Goal: Communication & Community: Answer question/provide support

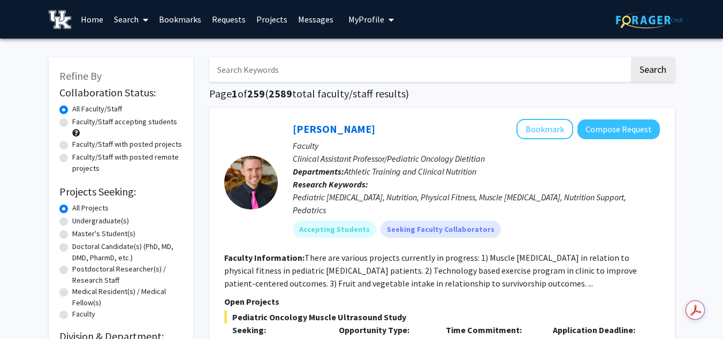
click at [319, 23] on link "Messages" at bounding box center [316, 19] width 46 height 37
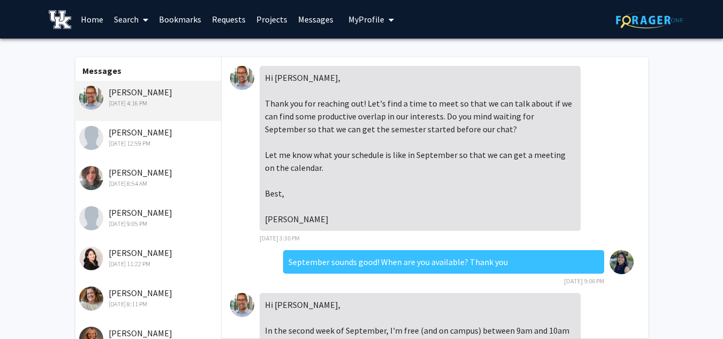
click at [242, 77] on img at bounding box center [242, 78] width 24 height 24
click at [242, 75] on img at bounding box center [242, 78] width 24 height 24
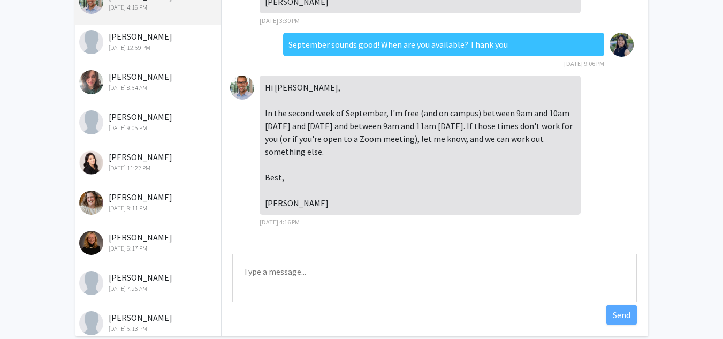
scroll to position [95, 0]
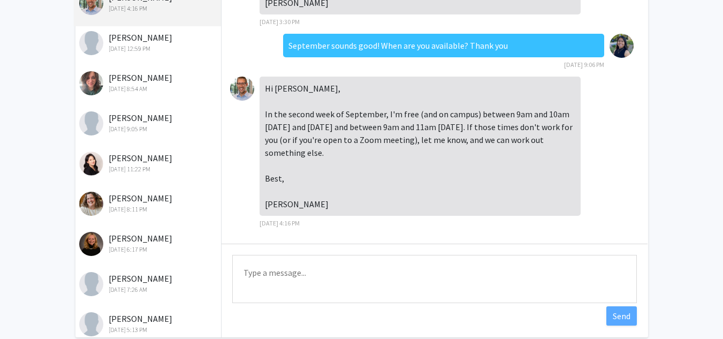
click at [332, 288] on textarea "Type a message" at bounding box center [434, 279] width 405 height 48
type textarea "i"
type textarea "h"
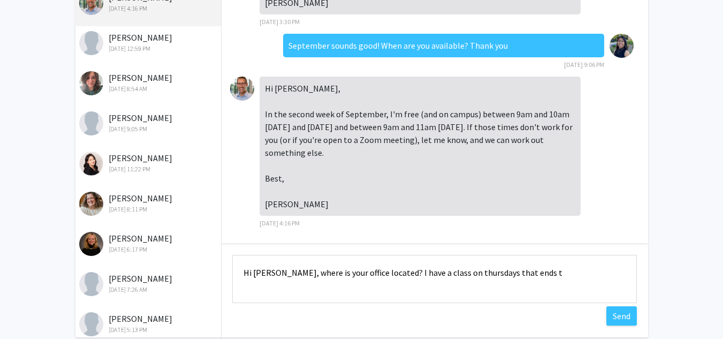
click at [554, 280] on textarea "Hi [PERSON_NAME], where is your office located? I have a class on thursdays tha…" at bounding box center [434, 279] width 405 height 48
type textarea "Hi [PERSON_NAME], where is your office located? I have a class on thursdays tha…"
click at [623, 322] on button "Send" at bounding box center [621, 315] width 31 height 19
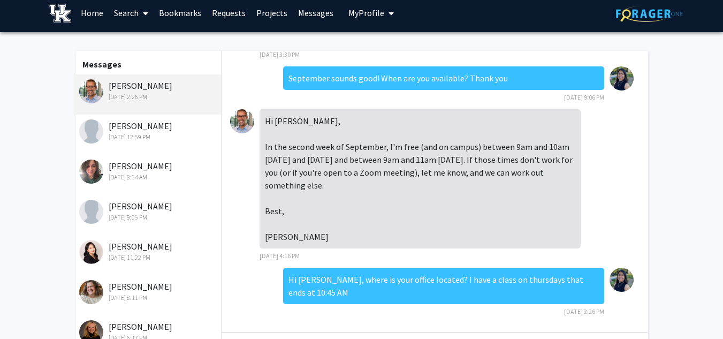
scroll to position [0, 0]
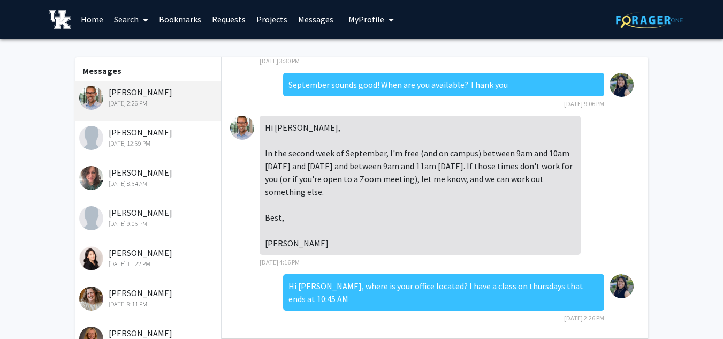
click at [139, 133] on div "[PERSON_NAME] [DATE] 12:59 PM" at bounding box center [149, 137] width 140 height 22
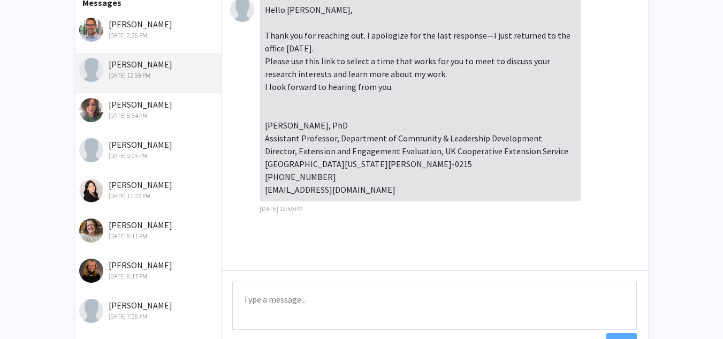
scroll to position [66, 0]
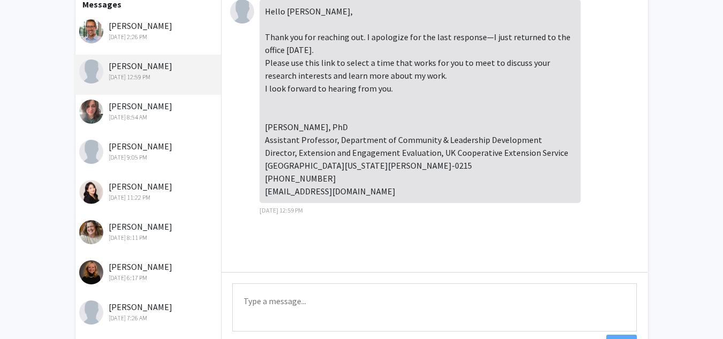
click at [322, 294] on textarea "Type a message" at bounding box center [434, 307] width 405 height 48
type textarea "h"
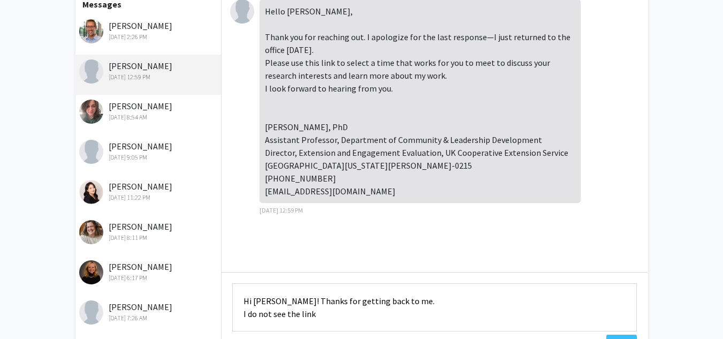
scroll to position [149, 0]
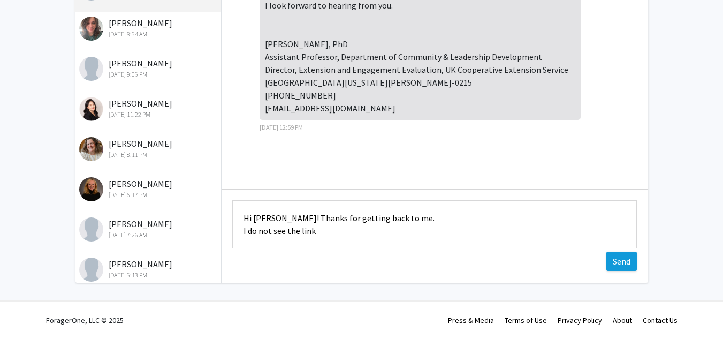
type textarea "Hi [PERSON_NAME]! Thanks for getting back to me. I do not see the link"
click at [624, 258] on button "Send" at bounding box center [621, 261] width 31 height 19
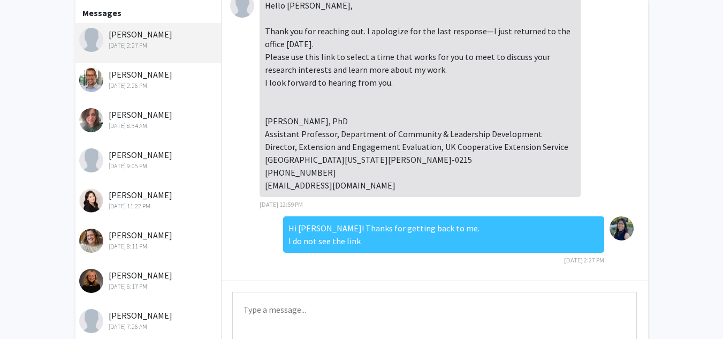
scroll to position [55, 0]
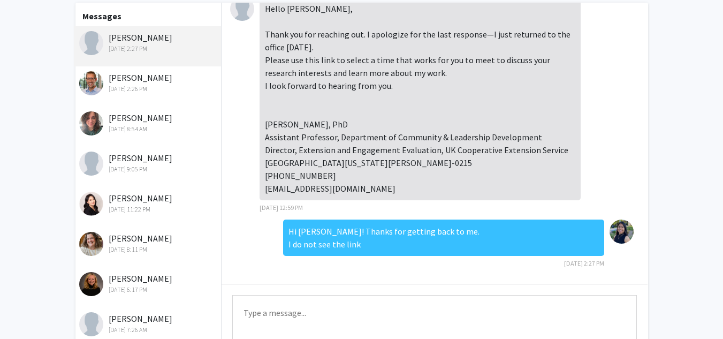
click at [138, 124] on div "[PERSON_NAME] [DATE] 8:54 AM" at bounding box center [149, 122] width 140 height 22
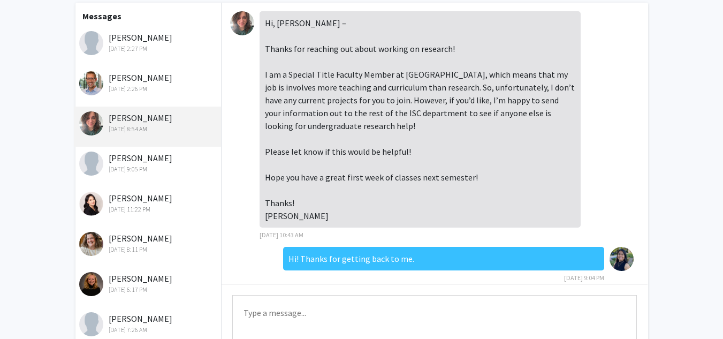
scroll to position [216, 0]
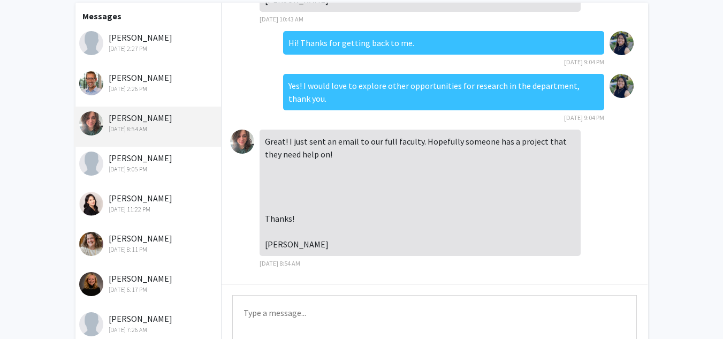
click at [328, 312] on textarea "Type a message" at bounding box center [434, 319] width 405 height 48
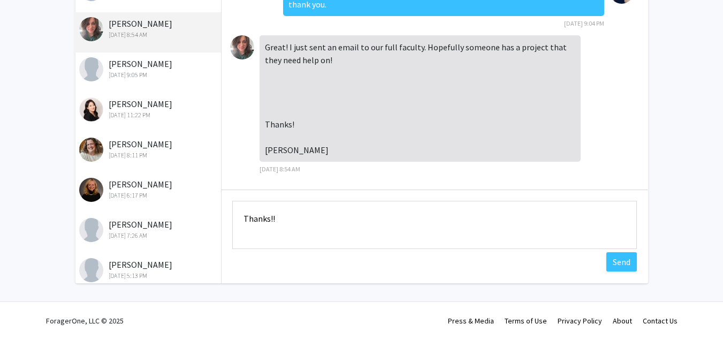
scroll to position [149, 0]
type textarea "Thanks!!"
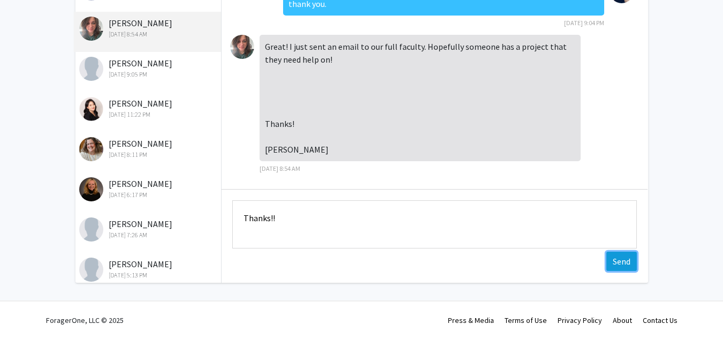
click at [620, 255] on button "Send" at bounding box center [621, 261] width 31 height 19
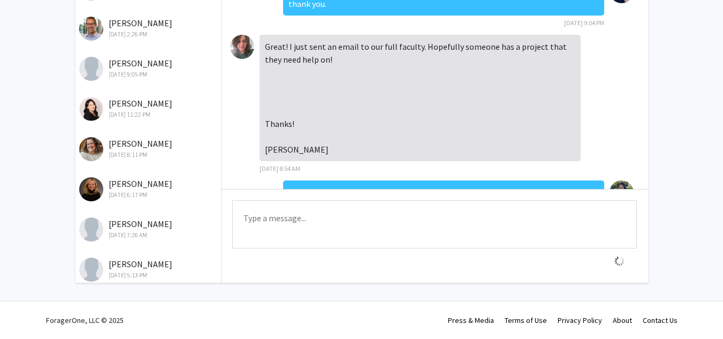
scroll to position [258, 0]
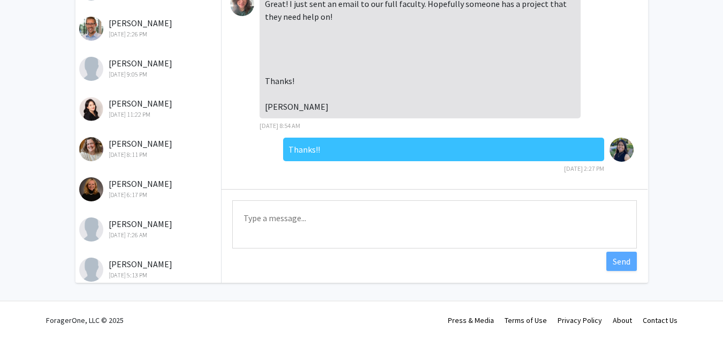
click at [135, 72] on div "[DATE] 9:05 PM" at bounding box center [149, 75] width 140 height 10
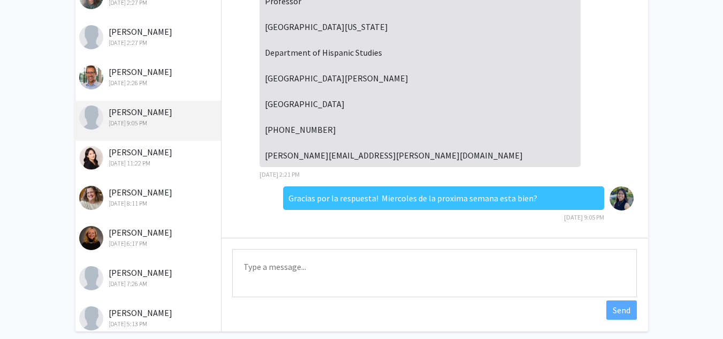
scroll to position [100, 0]
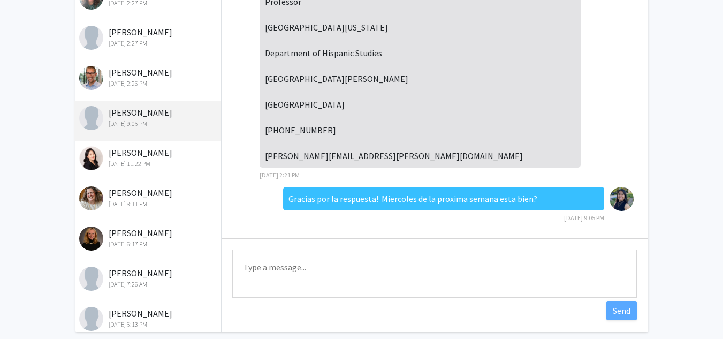
click at [147, 153] on div "[PERSON_NAME] [DATE] 11:22 PM" at bounding box center [149, 157] width 140 height 22
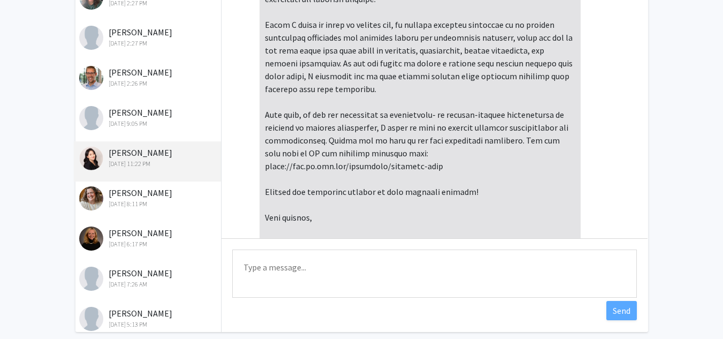
scroll to position [0, 0]
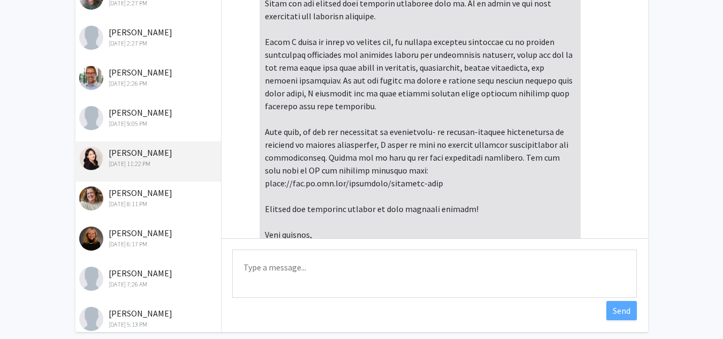
click at [142, 196] on div "[PERSON_NAME] [DATE] 8:11 PM" at bounding box center [149, 197] width 140 height 22
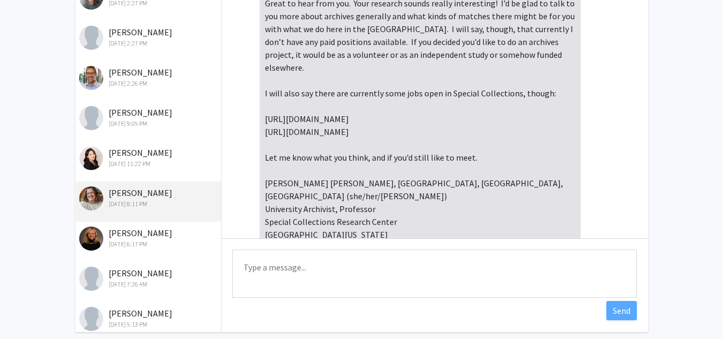
scroll to position [862, 0]
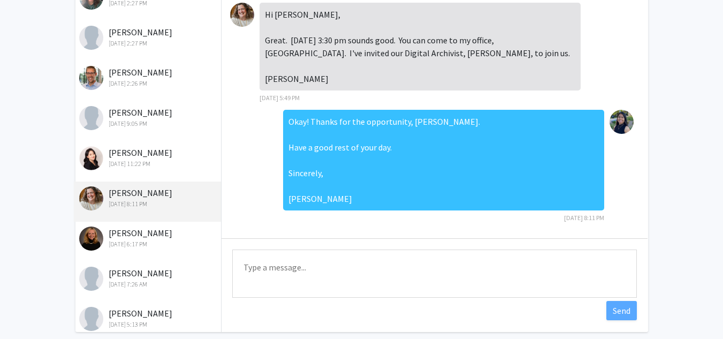
click at [144, 240] on div "[DATE] 6:17 PM" at bounding box center [149, 244] width 140 height 10
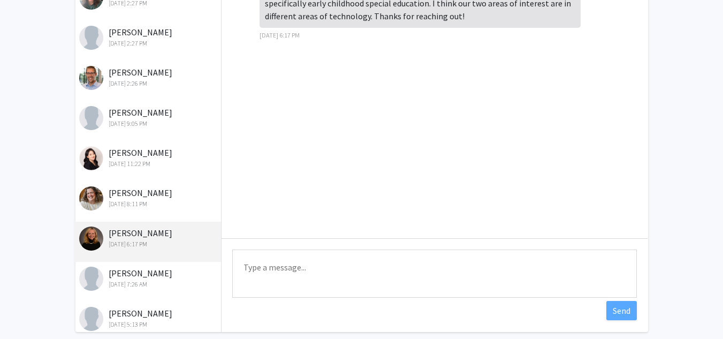
click at [138, 209] on div "[DATE] 8:11 PM" at bounding box center [149, 204] width 140 height 10
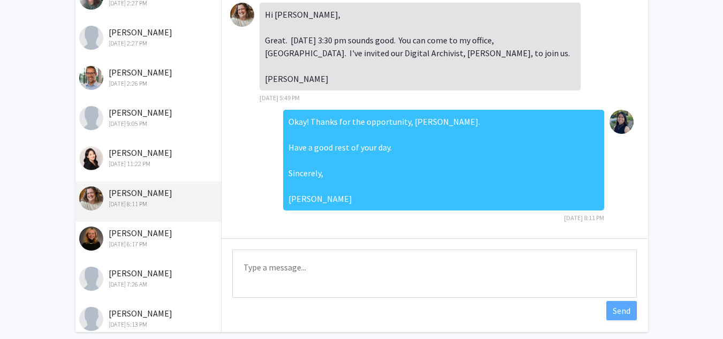
click at [142, 249] on div "[DATE] 6:17 PM" at bounding box center [149, 244] width 140 height 10
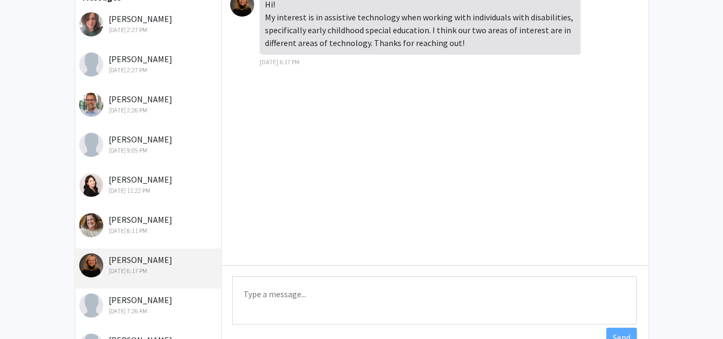
scroll to position [84, 0]
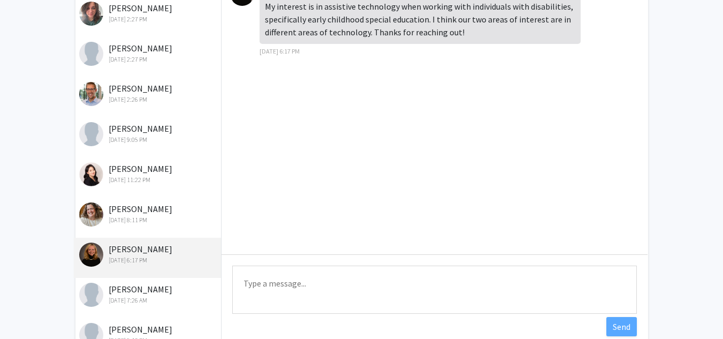
click at [151, 288] on div "[PERSON_NAME] [DATE] 7:26 AM" at bounding box center [149, 294] width 140 height 22
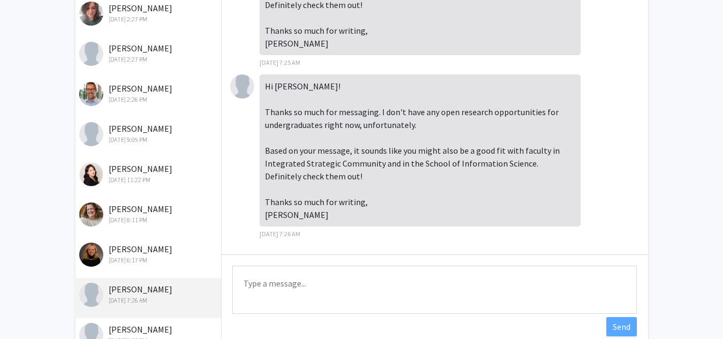
scroll to position [48, 0]
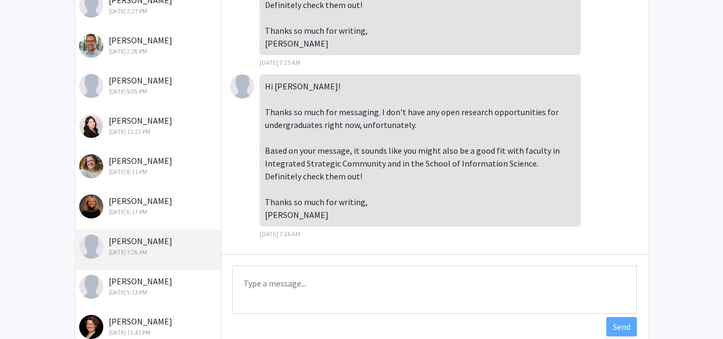
click at [141, 293] on div "[DATE] 5:13 PM" at bounding box center [149, 292] width 140 height 10
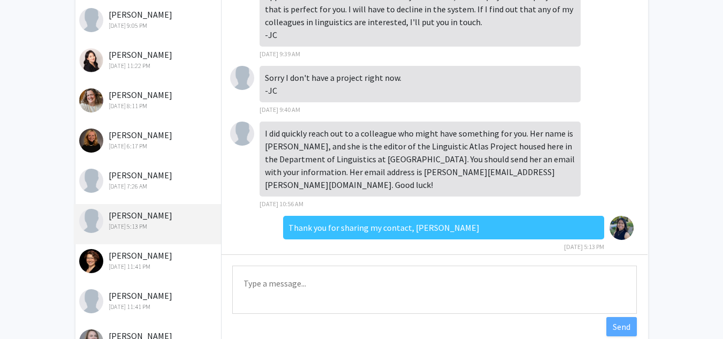
scroll to position [115, 0]
click at [123, 265] on div "[DATE] 11:41 PM" at bounding box center [149, 266] width 140 height 10
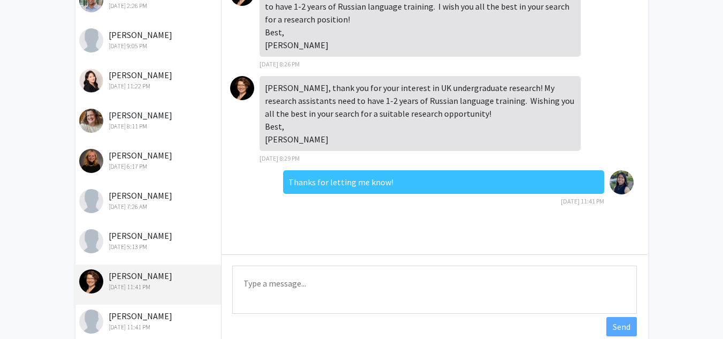
scroll to position [0, 0]
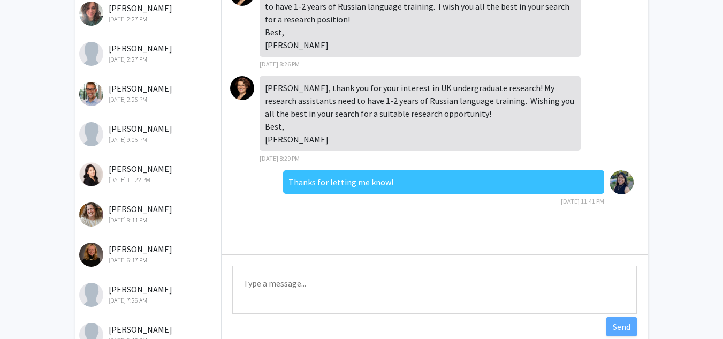
click at [136, 219] on div "[DATE] 8:11 PM" at bounding box center [149, 220] width 140 height 10
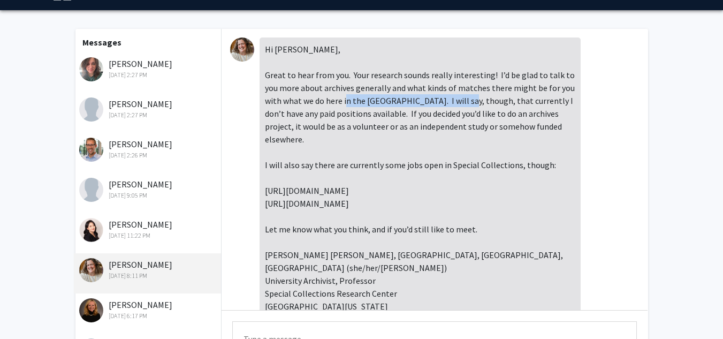
copy div "Special Collections Research Center"
drag, startPoint x: 365, startPoint y: 98, endPoint x: 492, endPoint y: 105, distance: 127.5
click at [492, 105] on div "Hi [PERSON_NAME], Great to hear from you. Your research sounds really interesti…" at bounding box center [420, 190] width 321 height 306
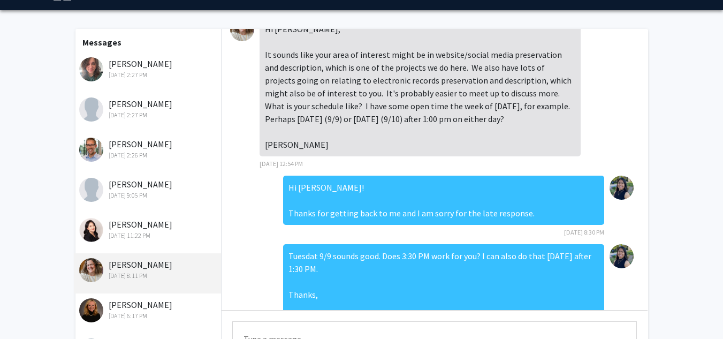
scroll to position [862, 0]
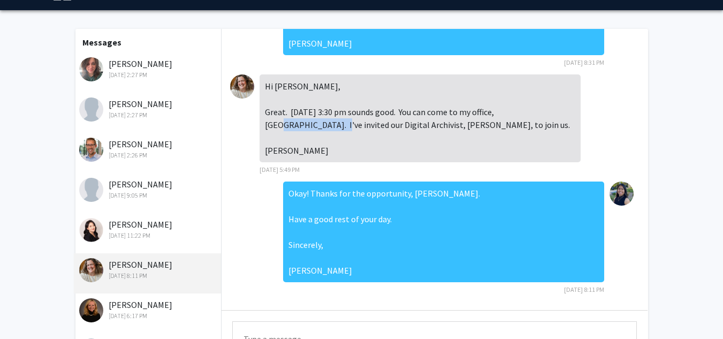
copy div "[GEOGRAPHIC_DATA]"
drag, startPoint x: 526, startPoint y: 96, endPoint x: 291, endPoint y: 113, distance: 236.1
click at [291, 113] on div "Hi [PERSON_NAME], Great. [DATE] 3:30 pm sounds good. You can come to my office,…" at bounding box center [420, 118] width 321 height 88
drag, startPoint x: 265, startPoint y: 73, endPoint x: 293, endPoint y: 151, distance: 82.9
click at [293, 151] on div "Hi [PERSON_NAME], Great. [DATE] 3:30 pm sounds good. You can come to my office,…" at bounding box center [420, 118] width 321 height 88
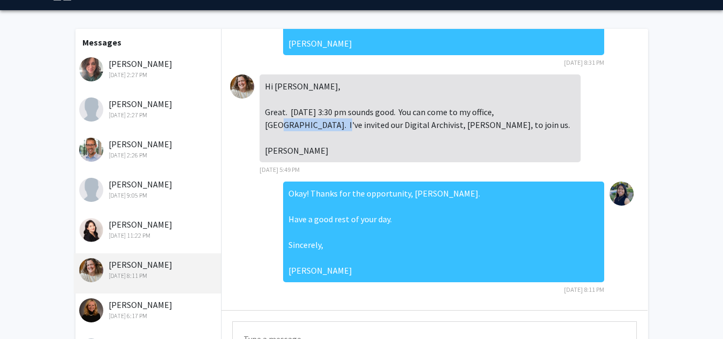
copy div "Hi [PERSON_NAME], Great. [DATE] 3:30 pm sounds good. You can come to my office,…"
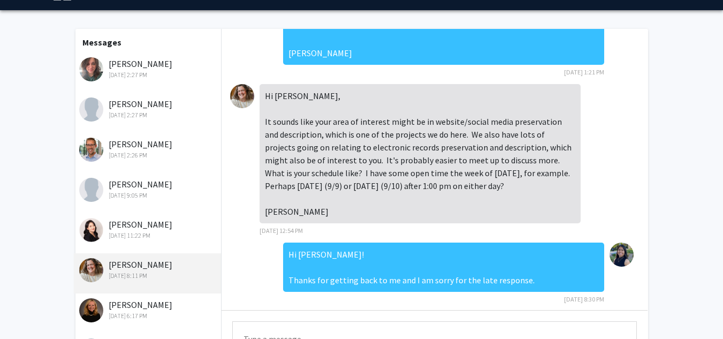
scroll to position [467, 0]
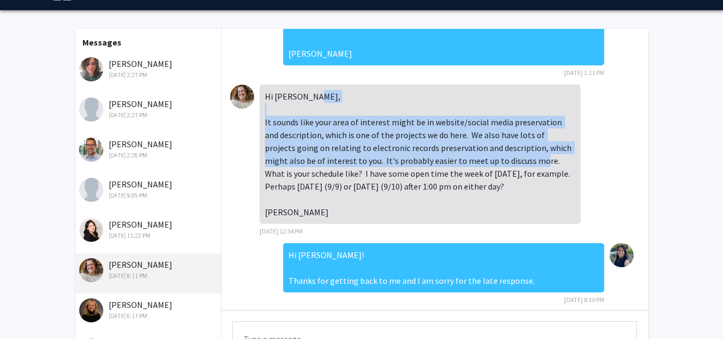
drag, startPoint x: 265, startPoint y: 148, endPoint x: 495, endPoint y: 185, distance: 232.5
click at [495, 185] on div "Hi [PERSON_NAME], It sounds like your area of interest might be in website/soci…" at bounding box center [420, 154] width 321 height 139
copy div "It sounds like your area of interest might be in website/social media preservat…"
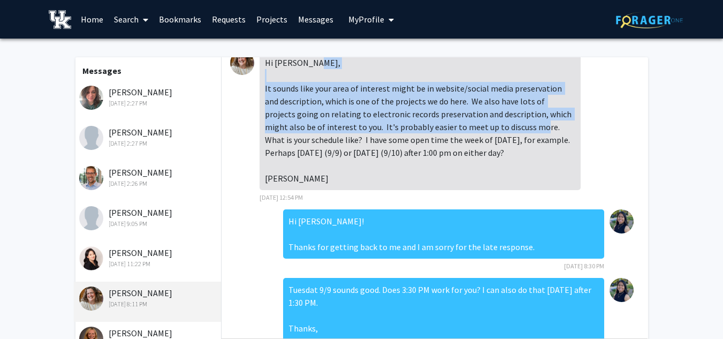
scroll to position [607, 0]
